Goal: Subscribe to service/newsletter

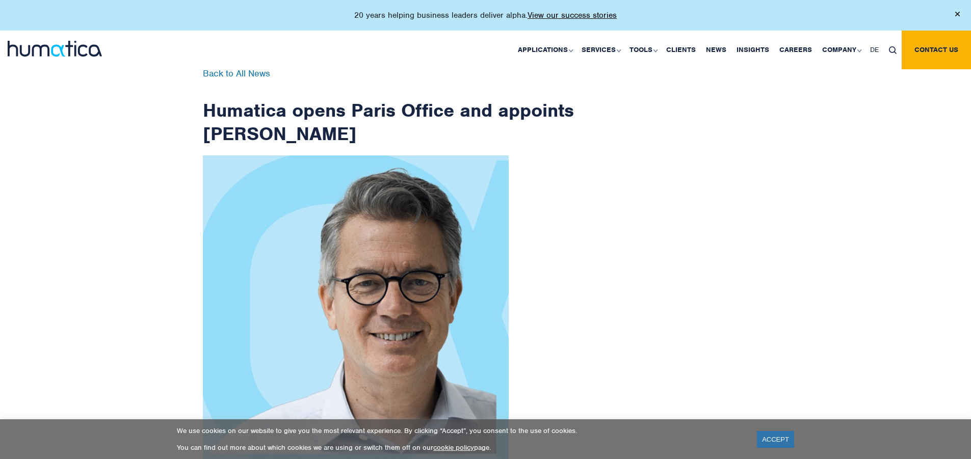
scroll to position [1627, 0]
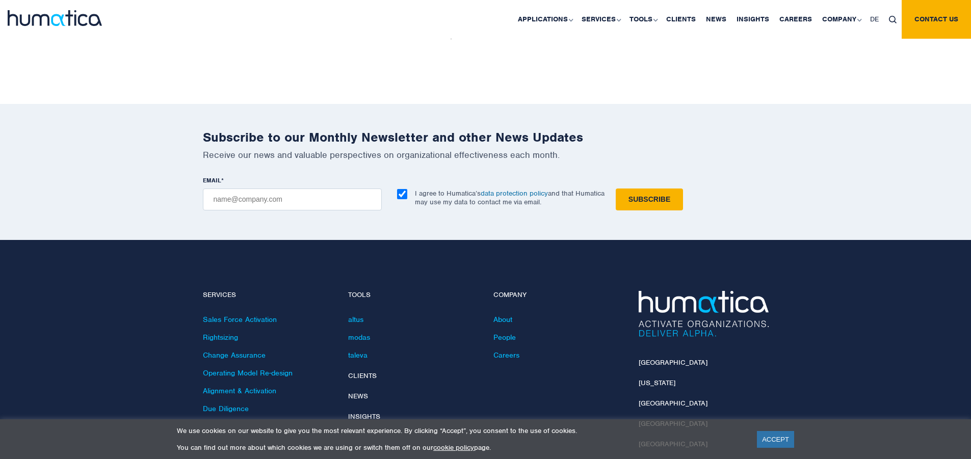
checkbox input "true"
type input "[EMAIL_ADDRESS][DOMAIN_NAME]"
click at [616, 189] on input "Subscribe" at bounding box center [649, 200] width 67 height 22
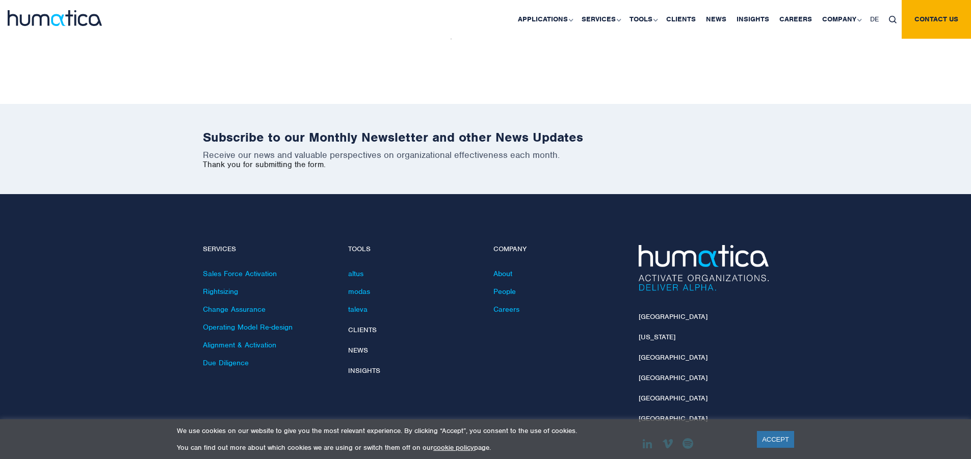
scroll to position [1581, 0]
